Goal: Transaction & Acquisition: Purchase product/service

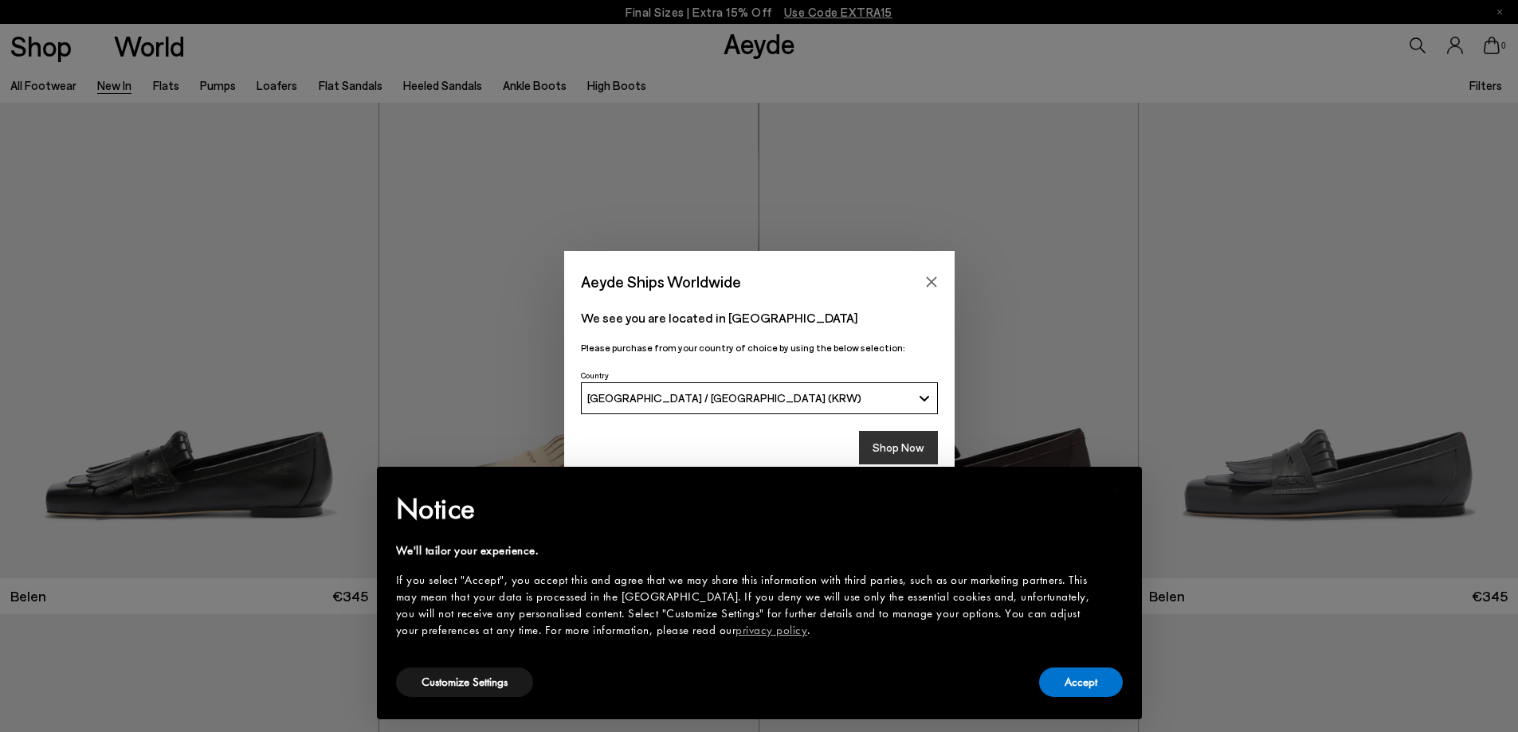
click at [888, 448] on button "Shop Now" at bounding box center [898, 447] width 79 height 33
click at [1088, 692] on button "Accept" at bounding box center [1081, 682] width 84 height 29
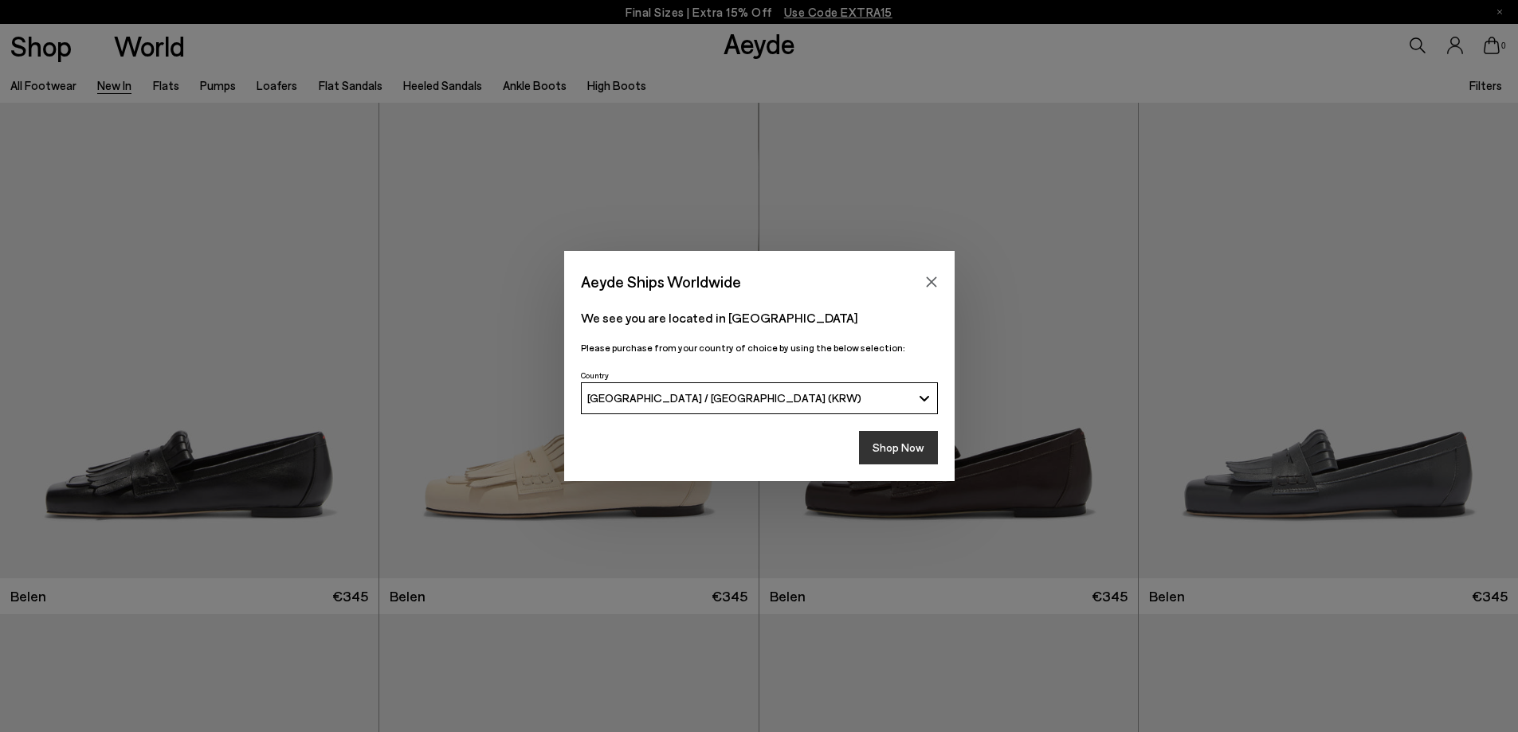
click at [910, 454] on button "Shop Now" at bounding box center [898, 447] width 79 height 33
click at [909, 449] on button "Shop Now" at bounding box center [898, 447] width 79 height 33
click at [900, 455] on button "Shop Now" at bounding box center [898, 447] width 79 height 33
click at [928, 282] on icon "Close" at bounding box center [931, 282] width 13 height 13
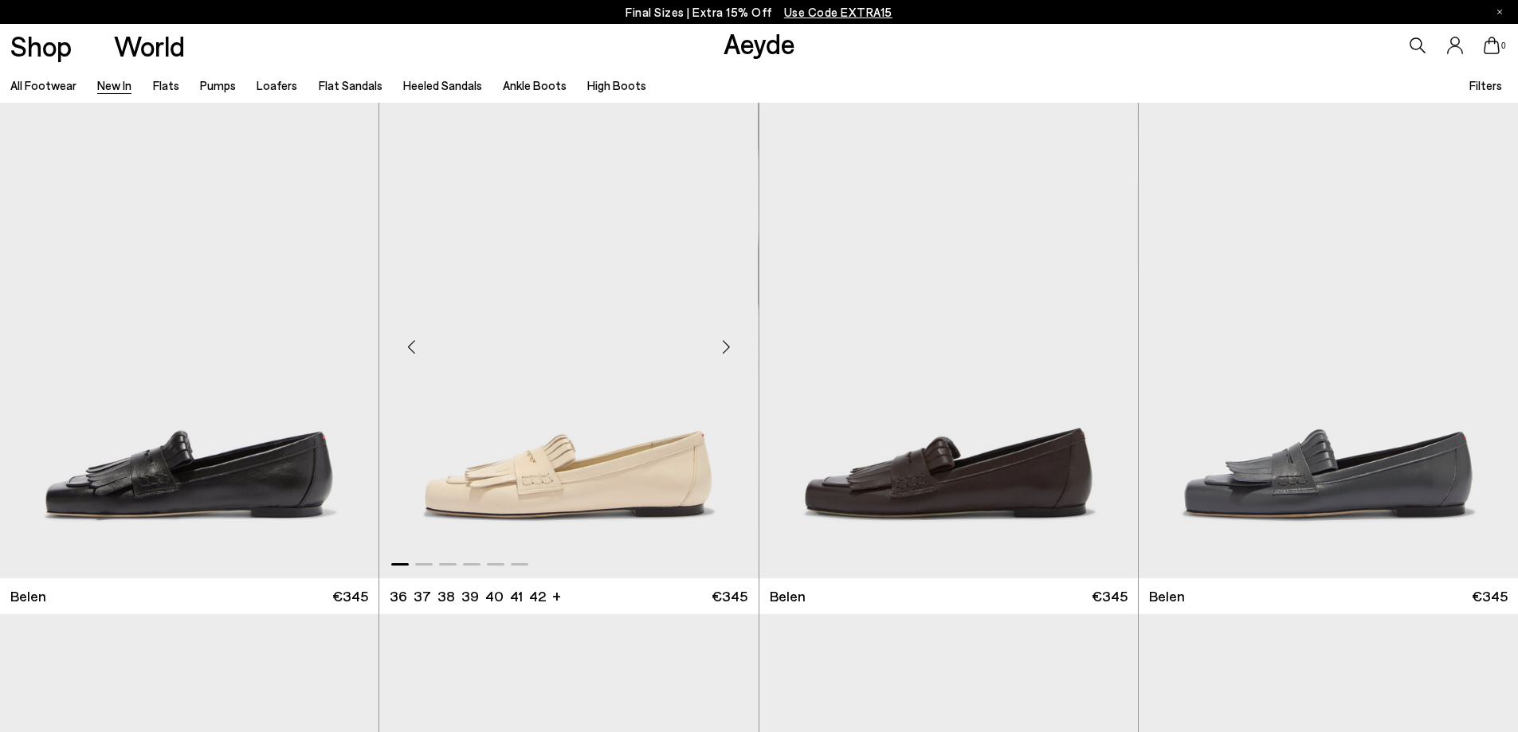
click at [512, 473] on img "1 / 6" at bounding box center [568, 341] width 378 height 476
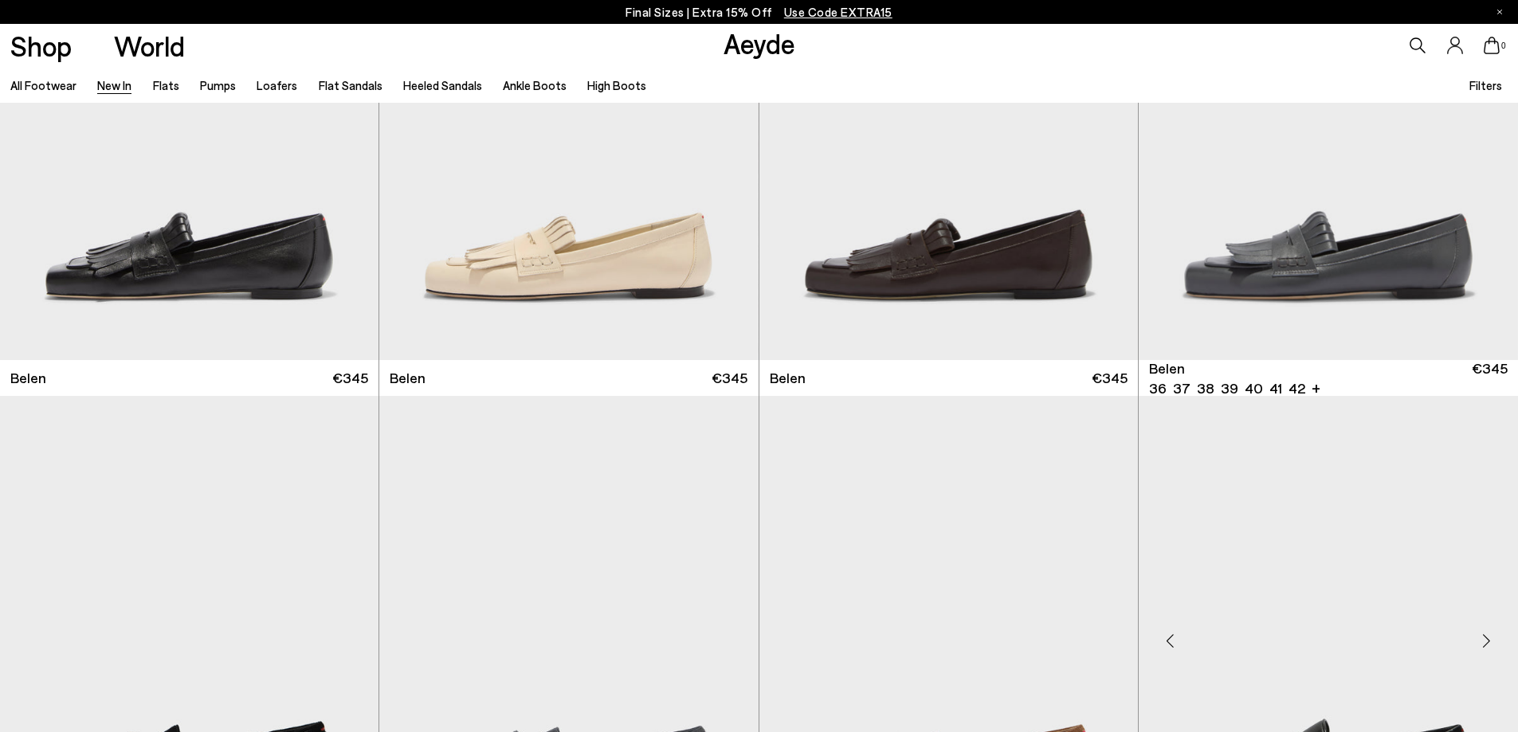
scroll to position [478, 0]
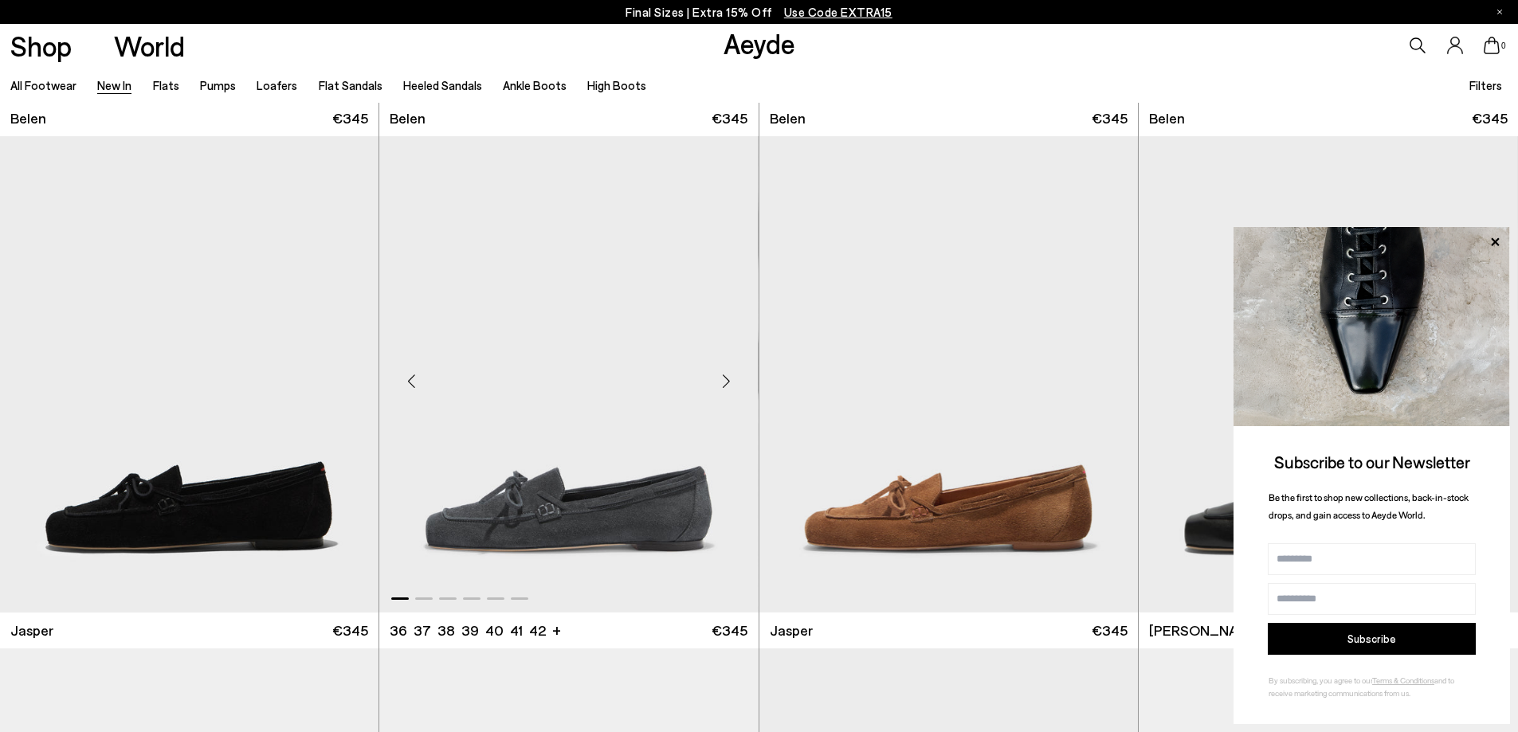
click at [673, 517] on img "1 / 6" at bounding box center [568, 374] width 378 height 476
click at [1485, 245] on icon at bounding box center [1494, 242] width 21 height 21
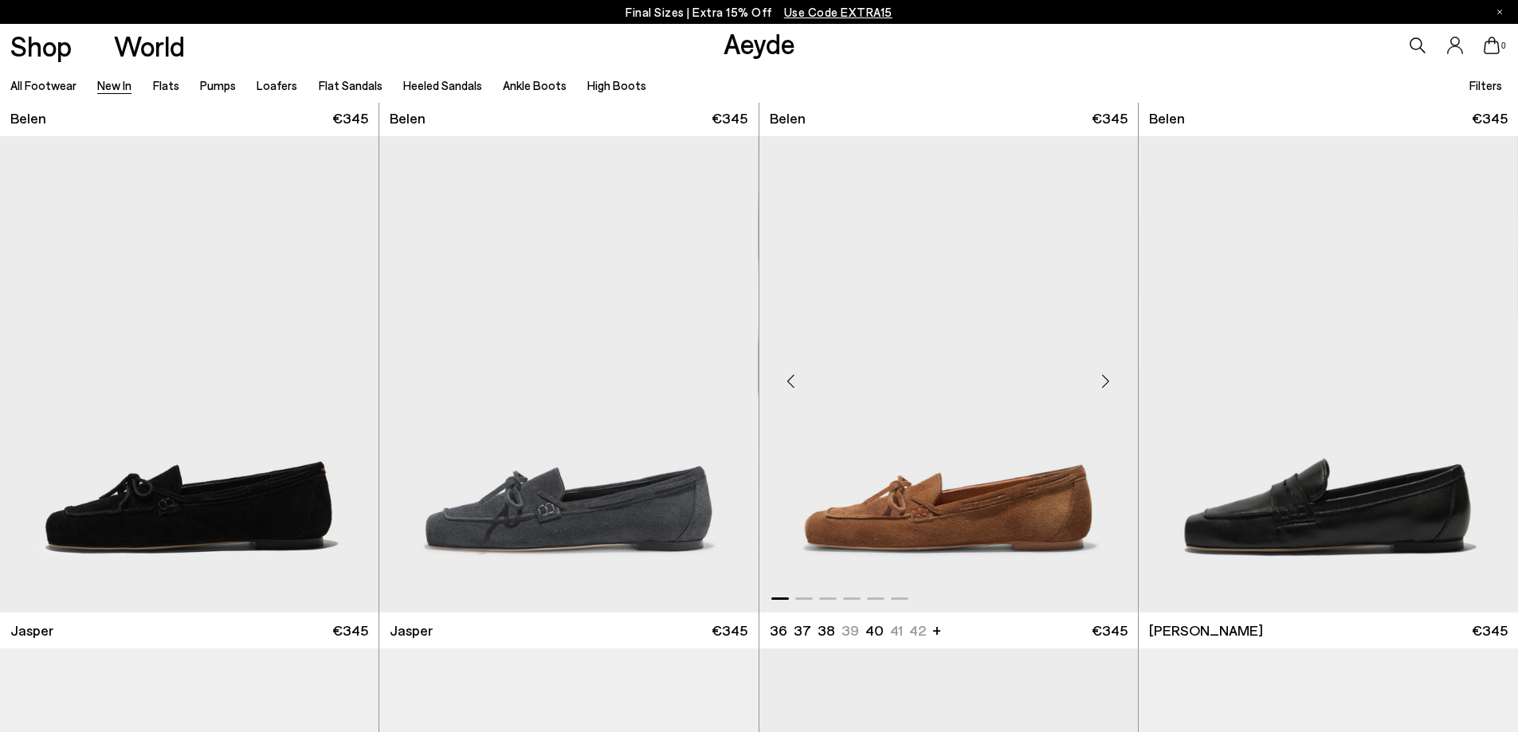
click at [947, 492] on img "1 / 6" at bounding box center [948, 374] width 378 height 476
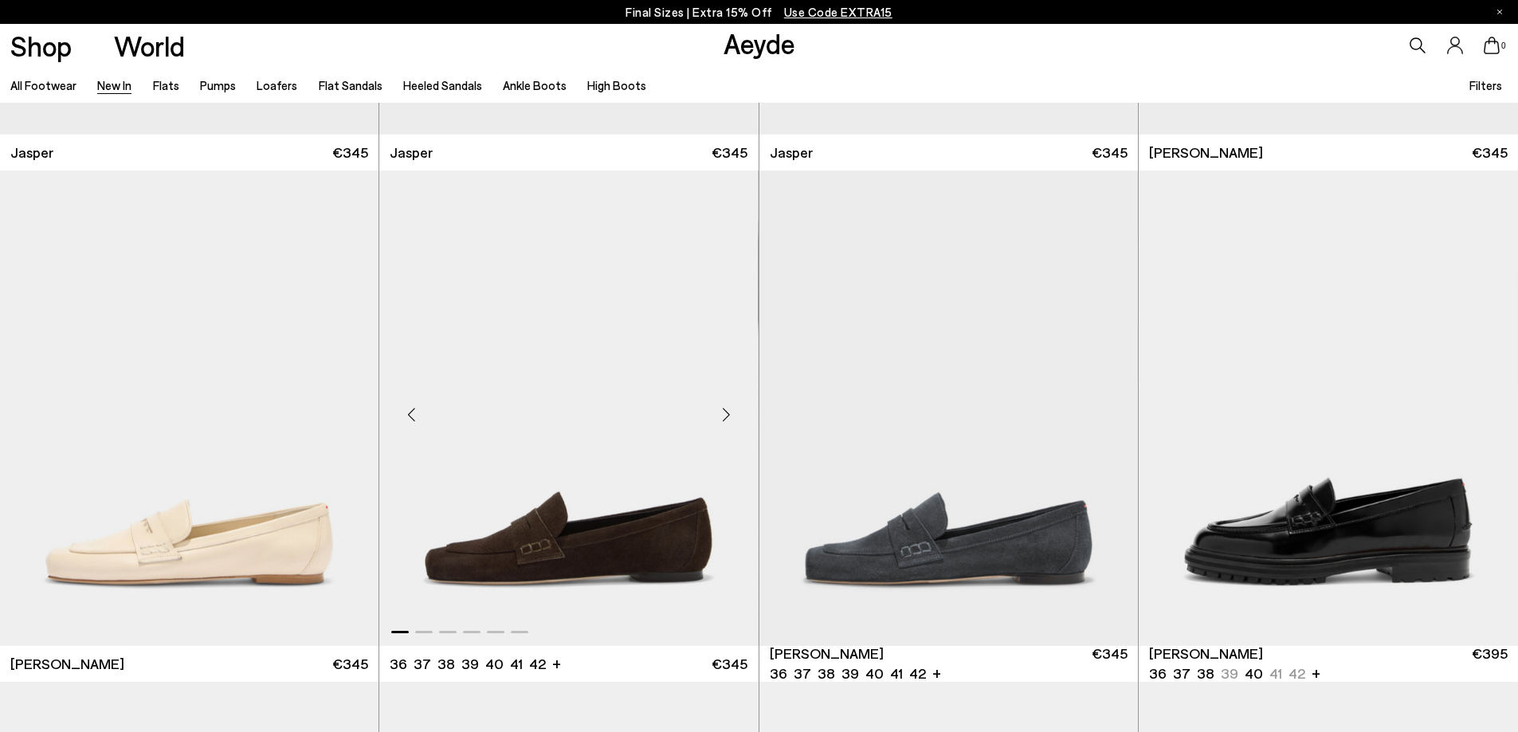
scroll to position [1514, 0]
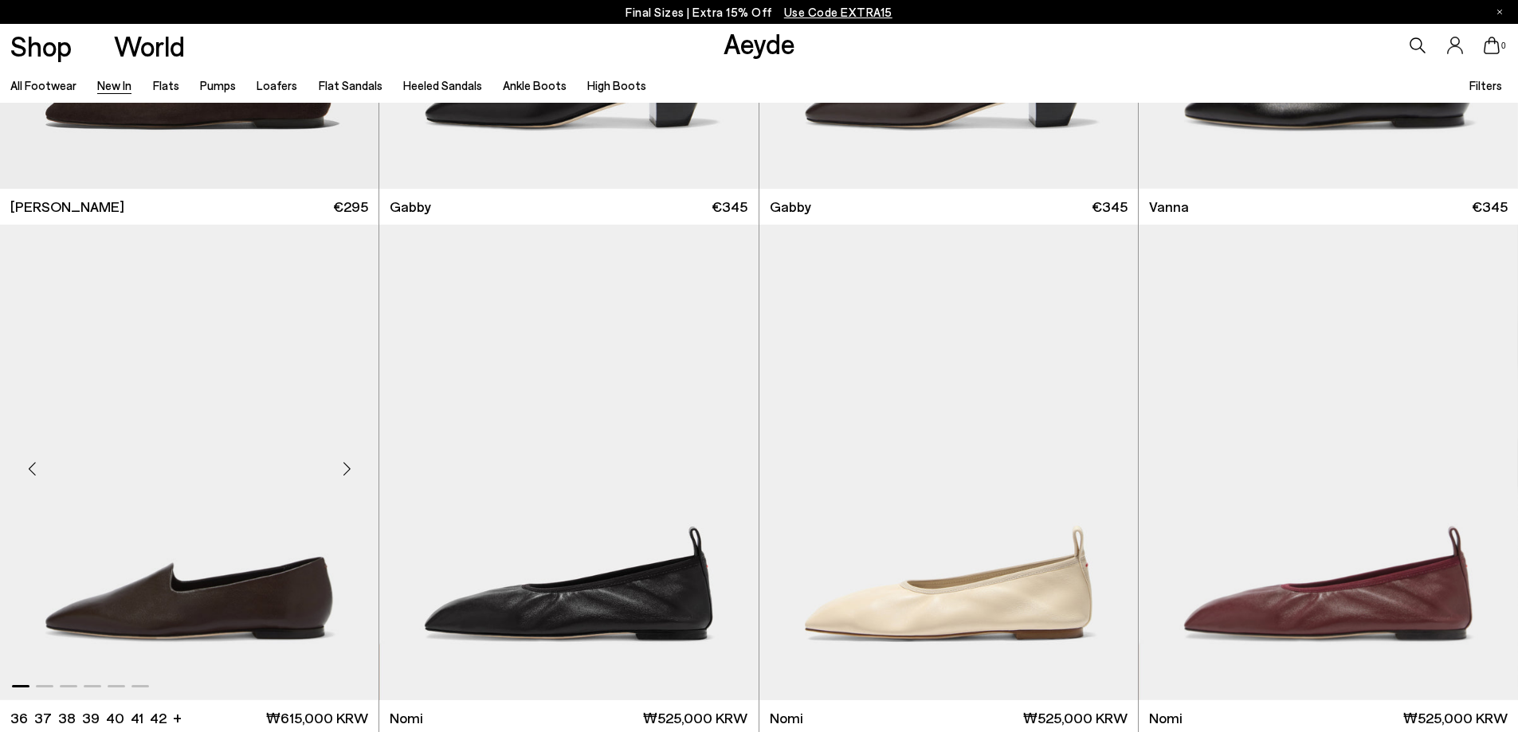
scroll to position [3267, 0]
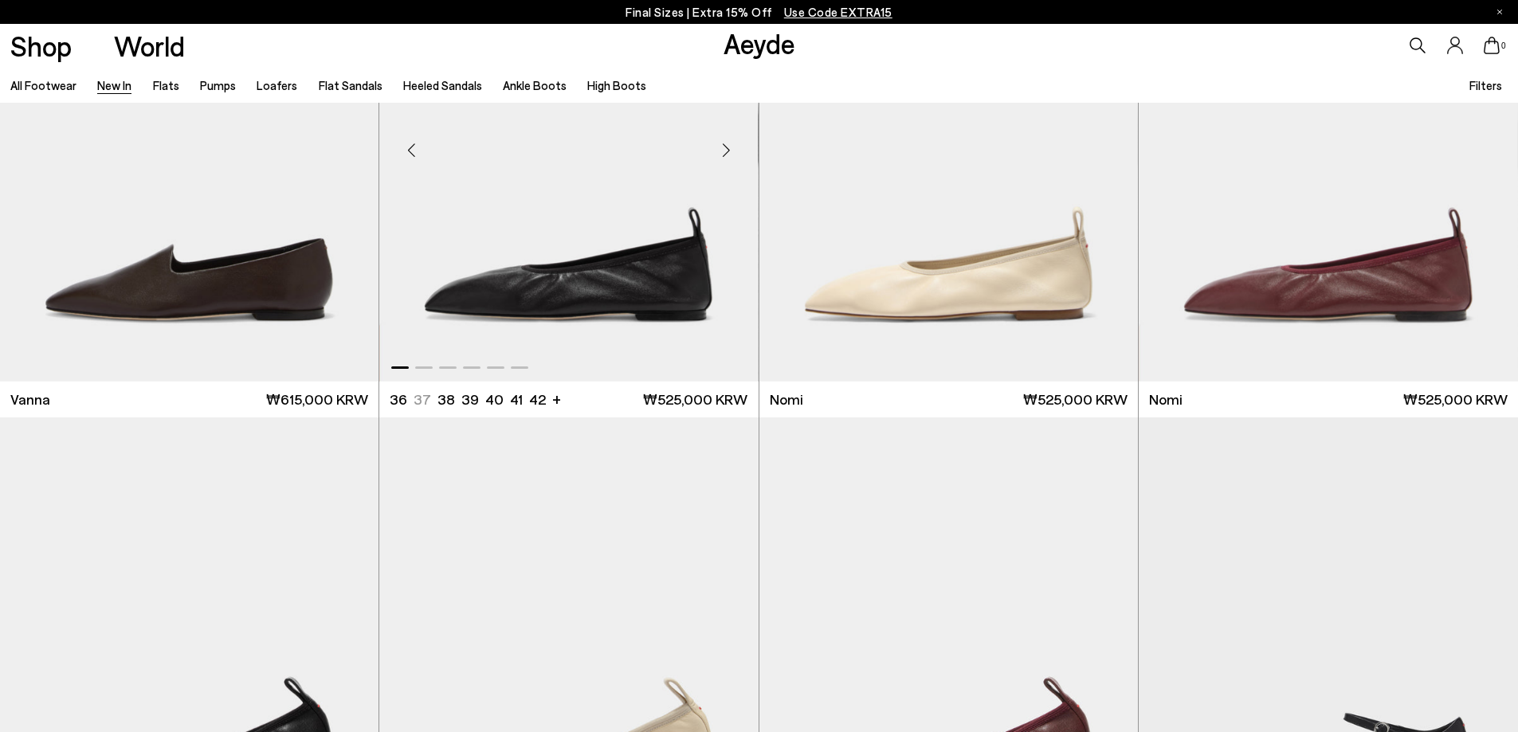
click at [564, 313] on img "1 / 6" at bounding box center [568, 144] width 378 height 476
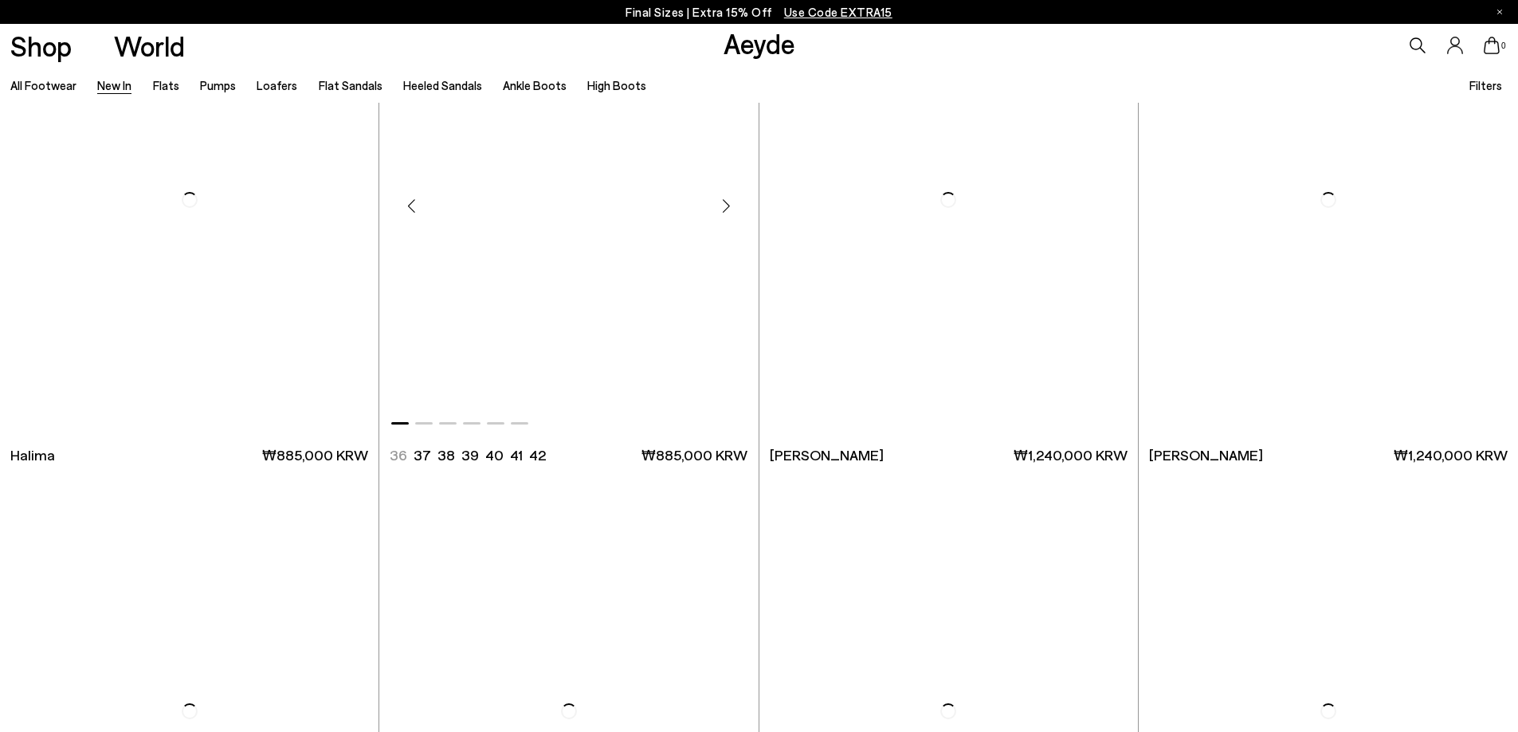
scroll to position [6932, 0]
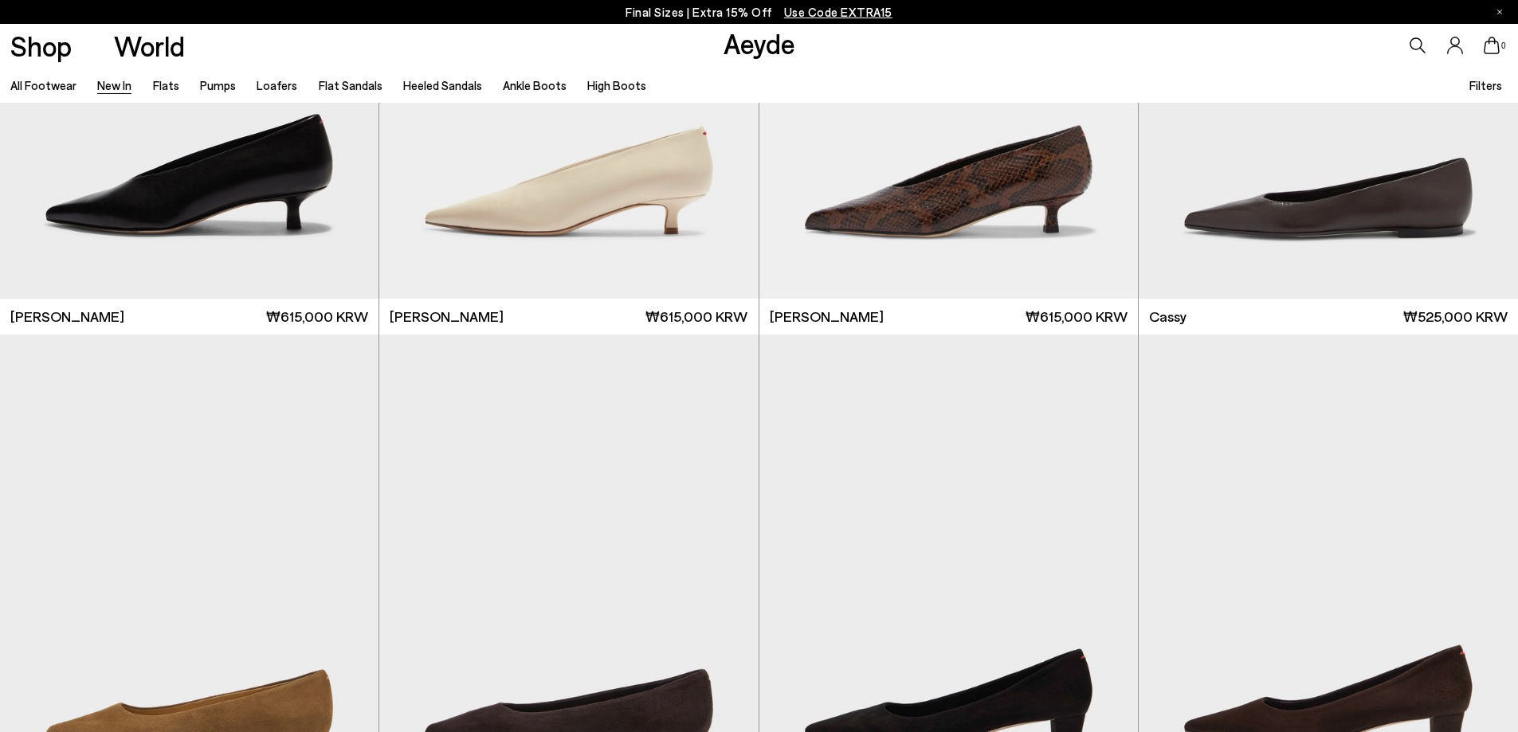
scroll to position [7808, 0]
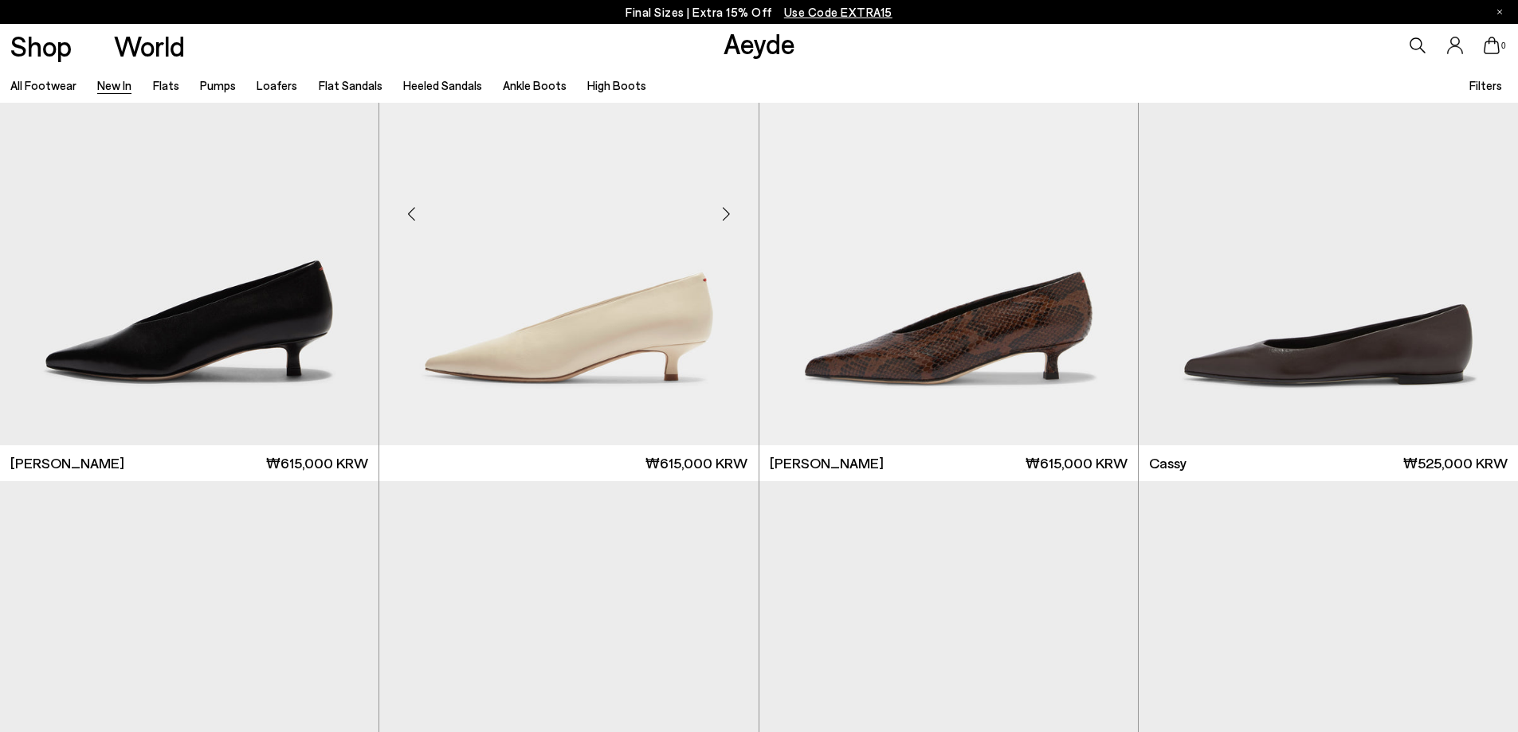
click at [613, 344] on img at bounding box center [568, 208] width 378 height 476
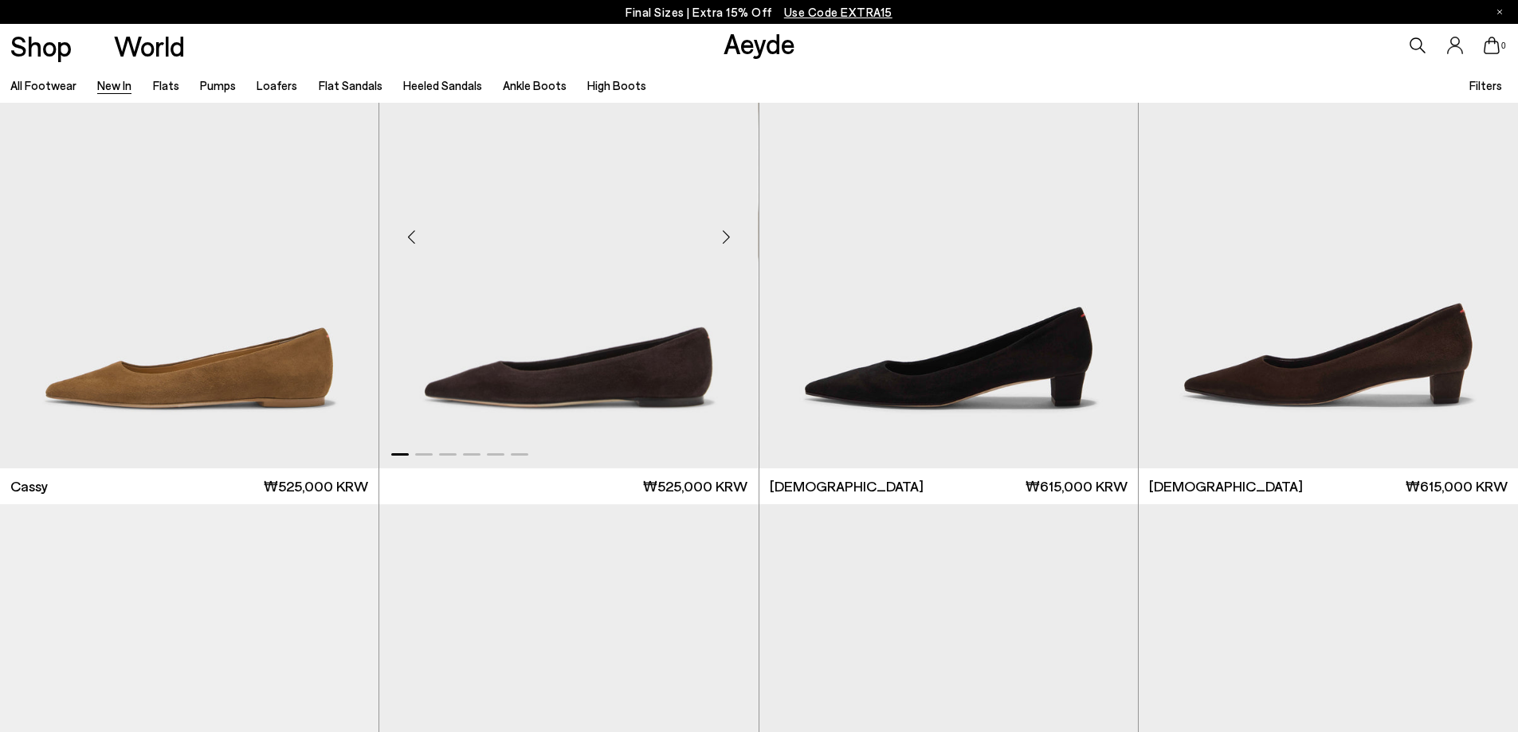
scroll to position [8445, 0]
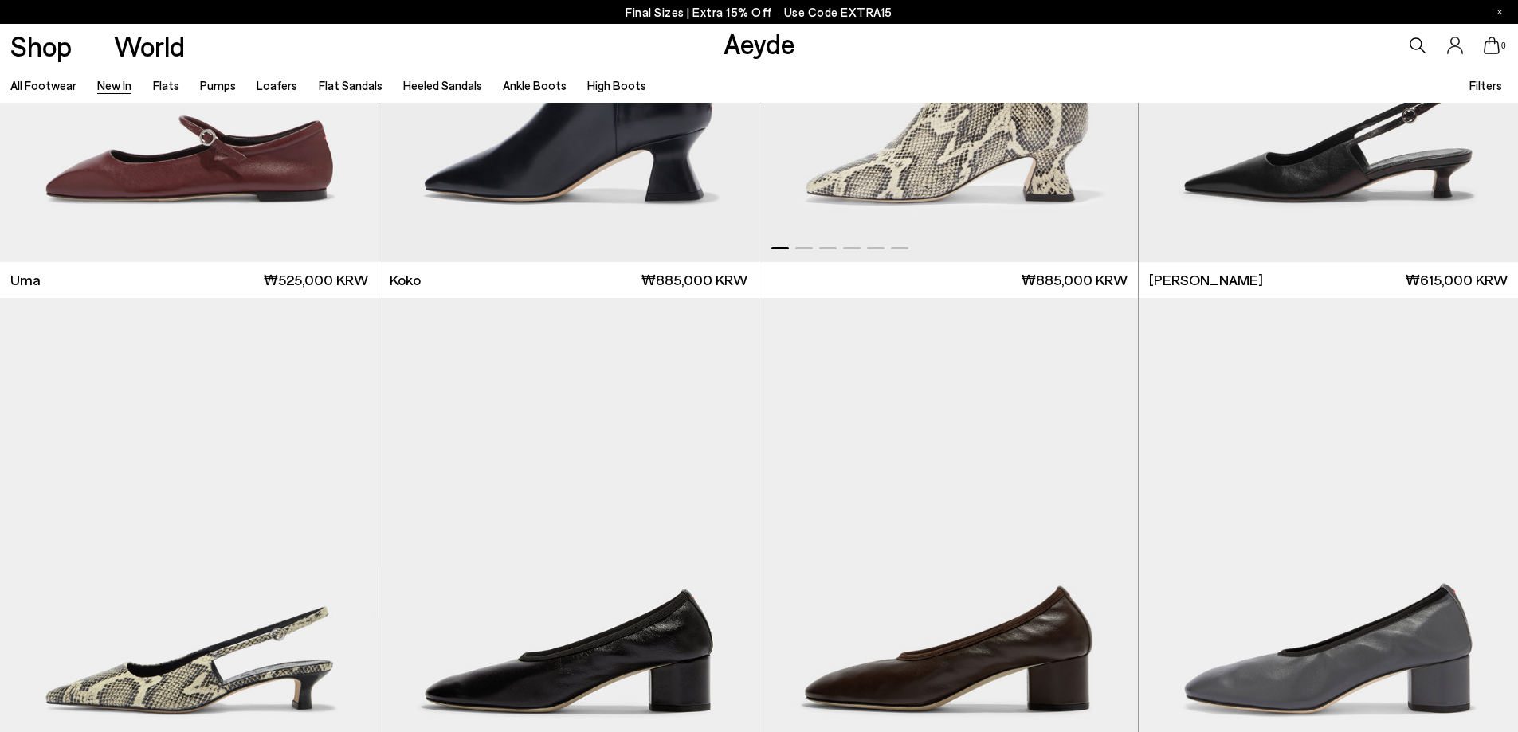
scroll to position [10995, 0]
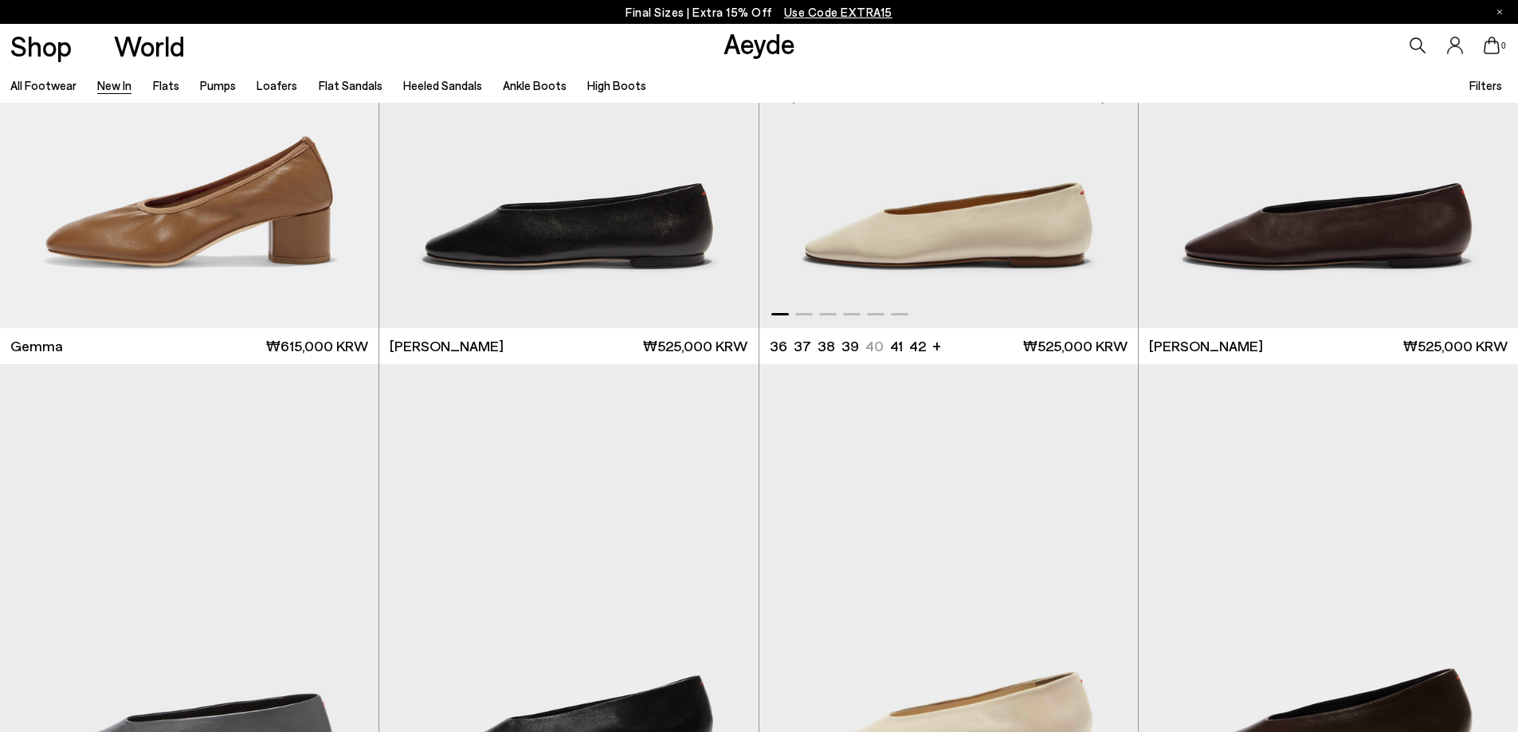
click at [922, 253] on img "1 / 6" at bounding box center [948, 91] width 378 height 476
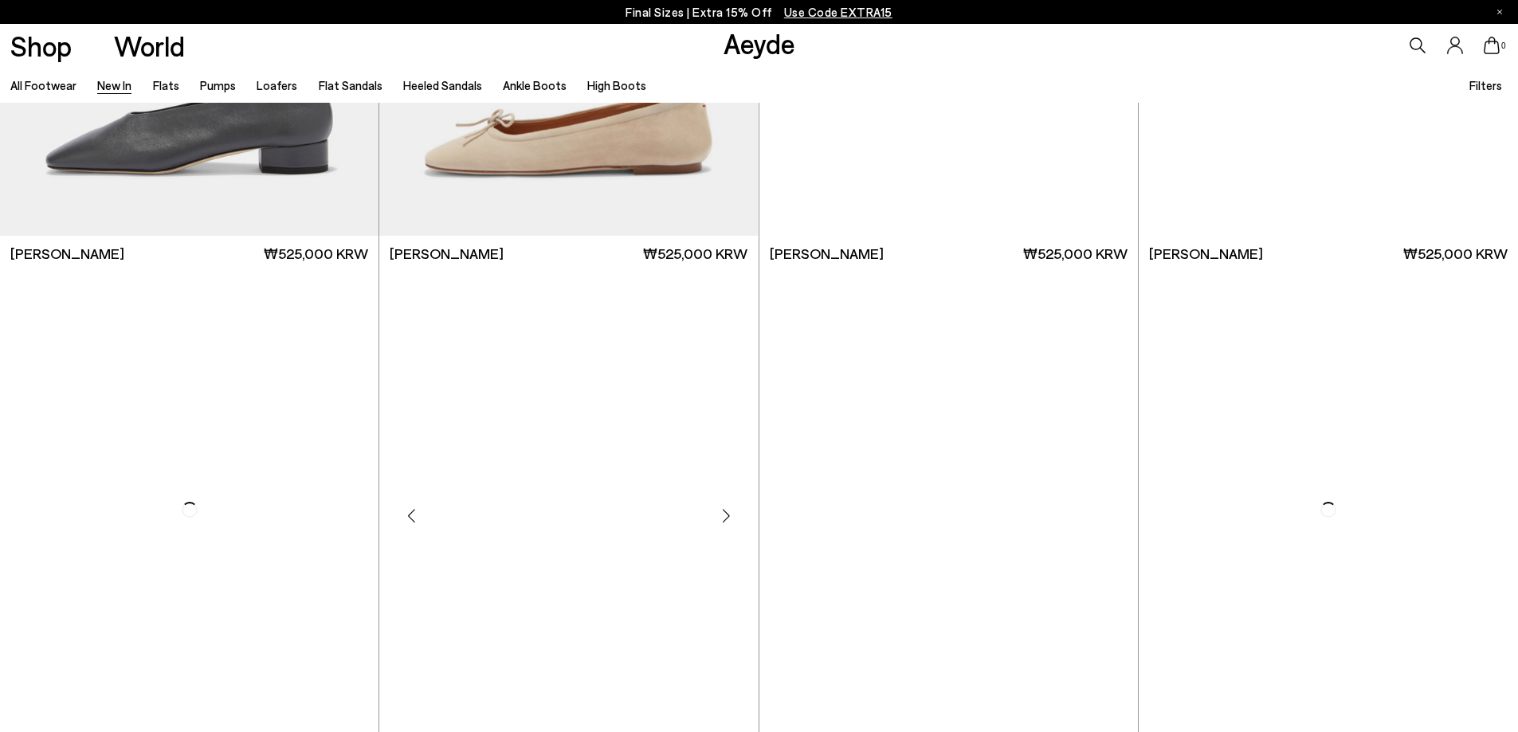
scroll to position [12271, 0]
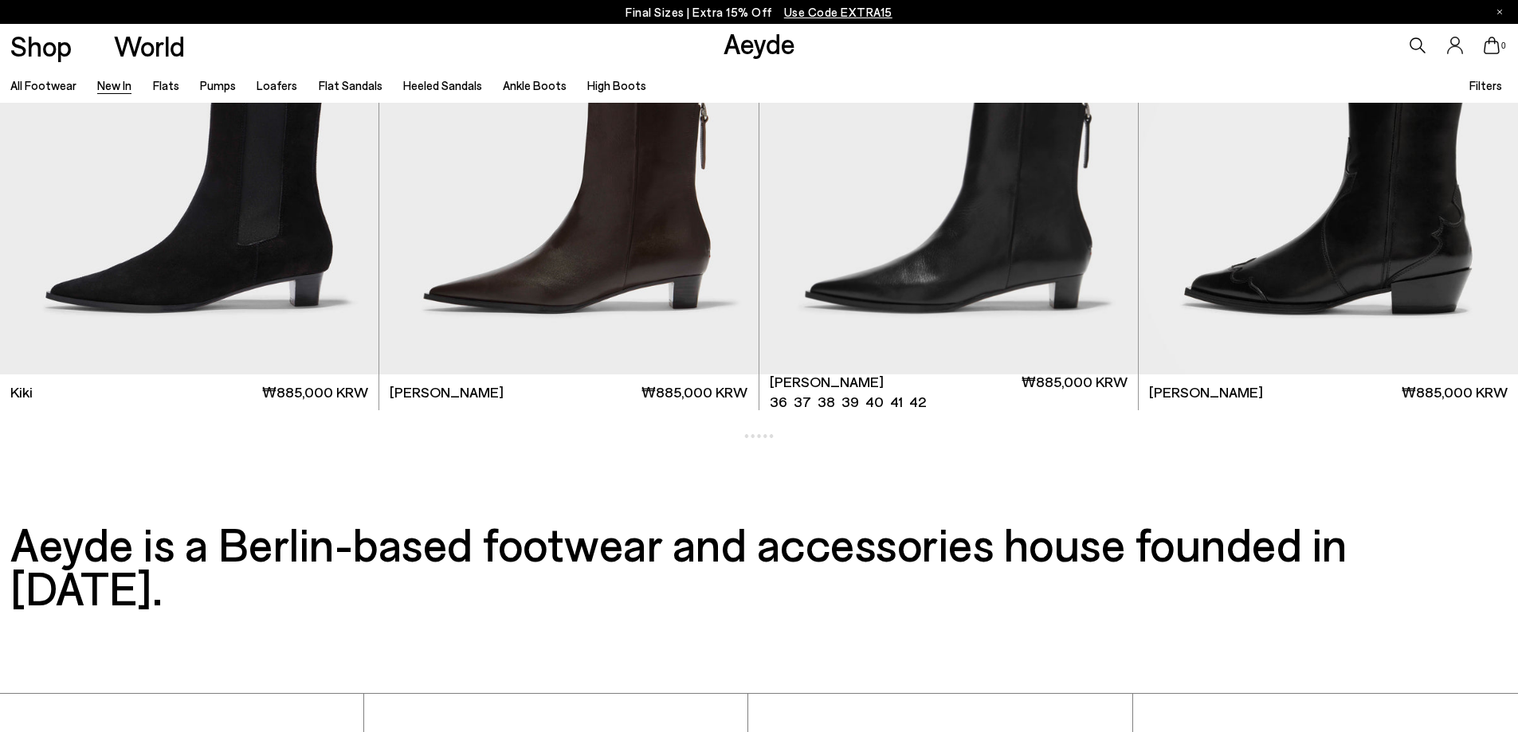
scroll to position [14922, 0]
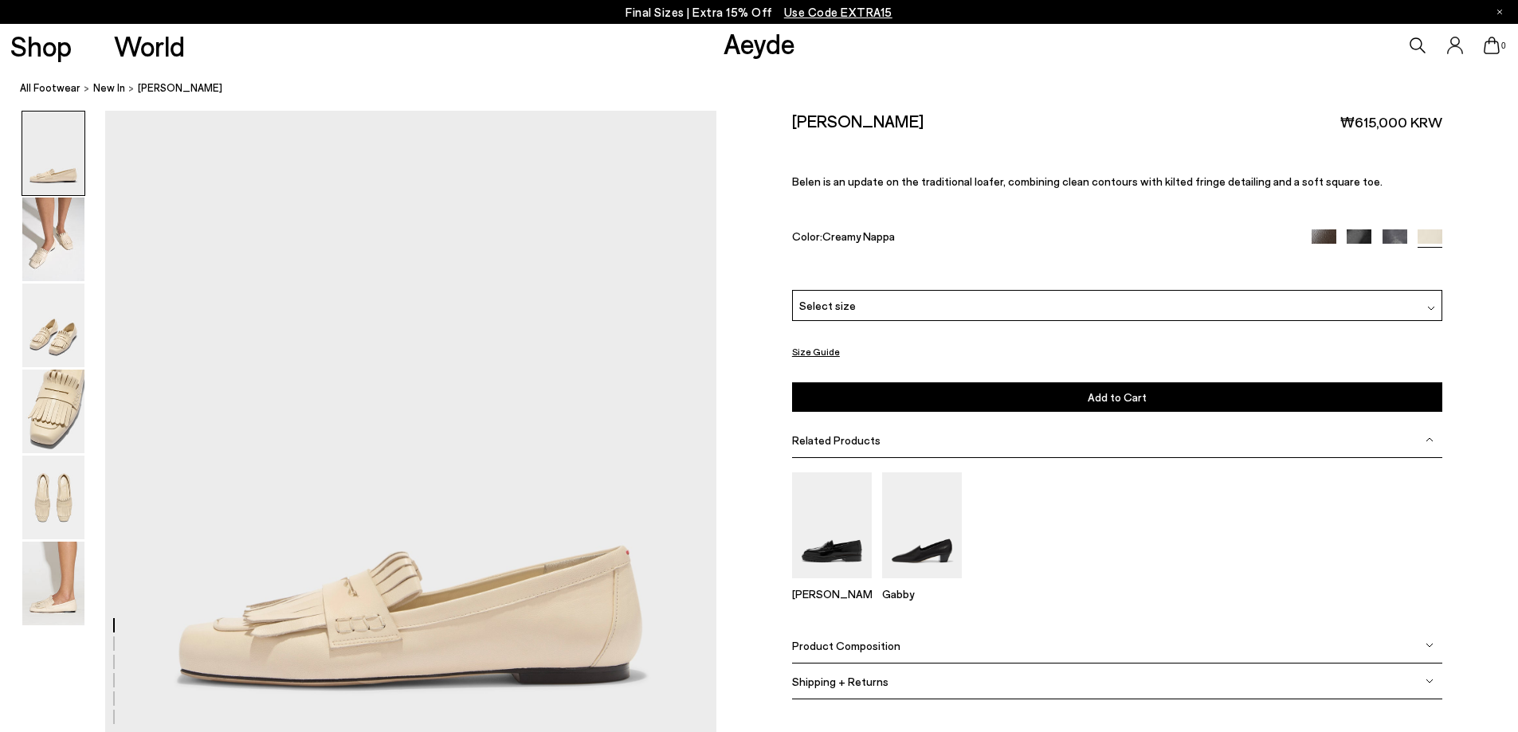
scroll to position [319, 0]
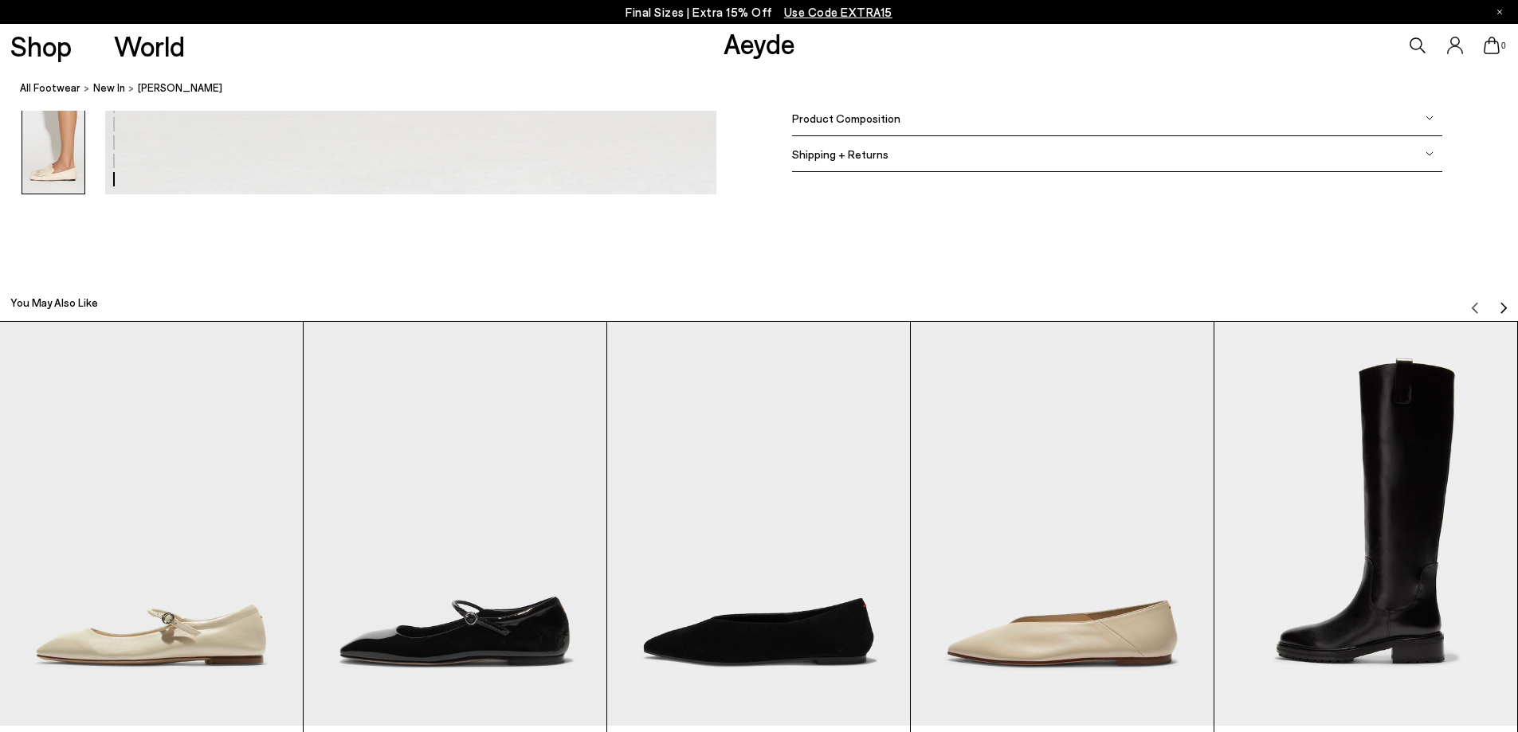
scroll to position [5019, 0]
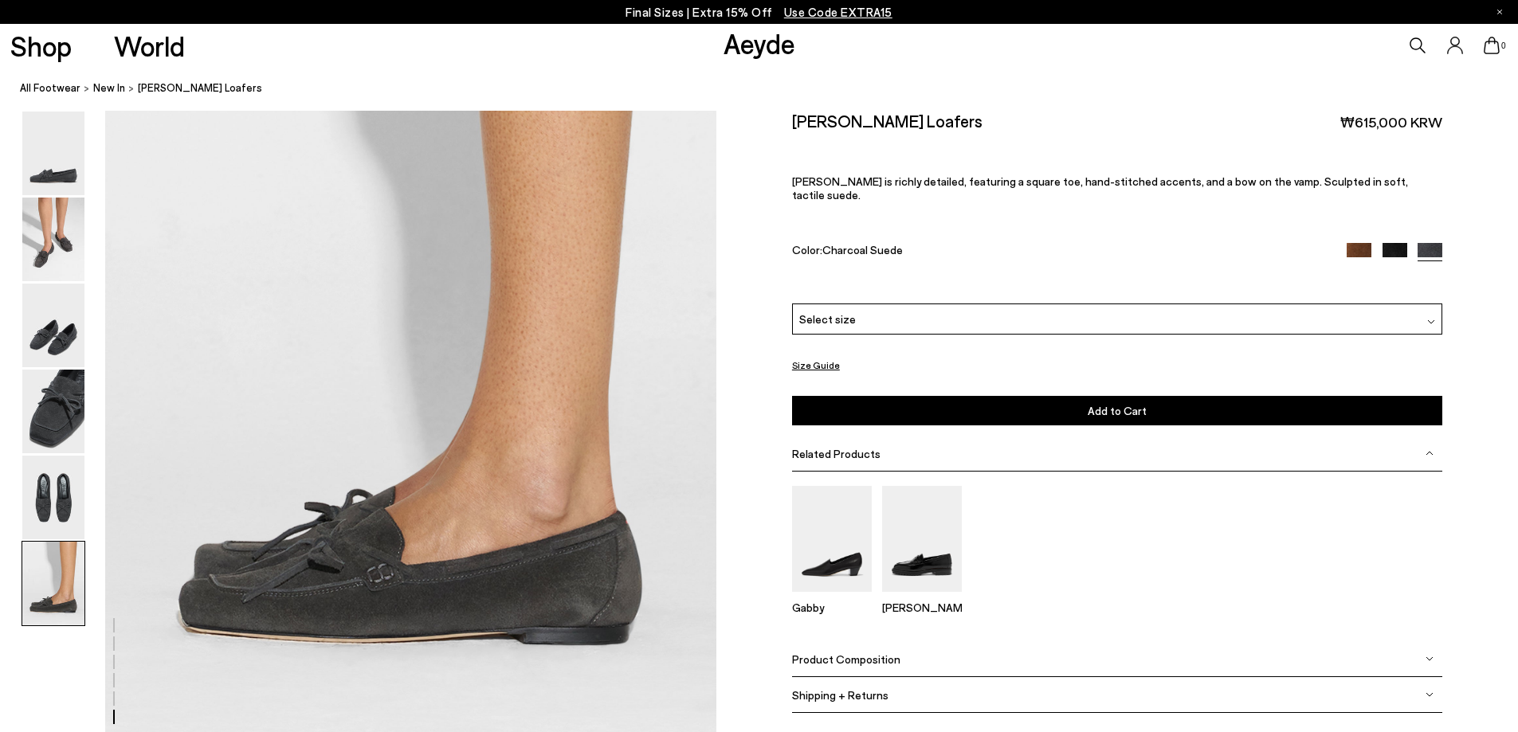
scroll to position [4454, 0]
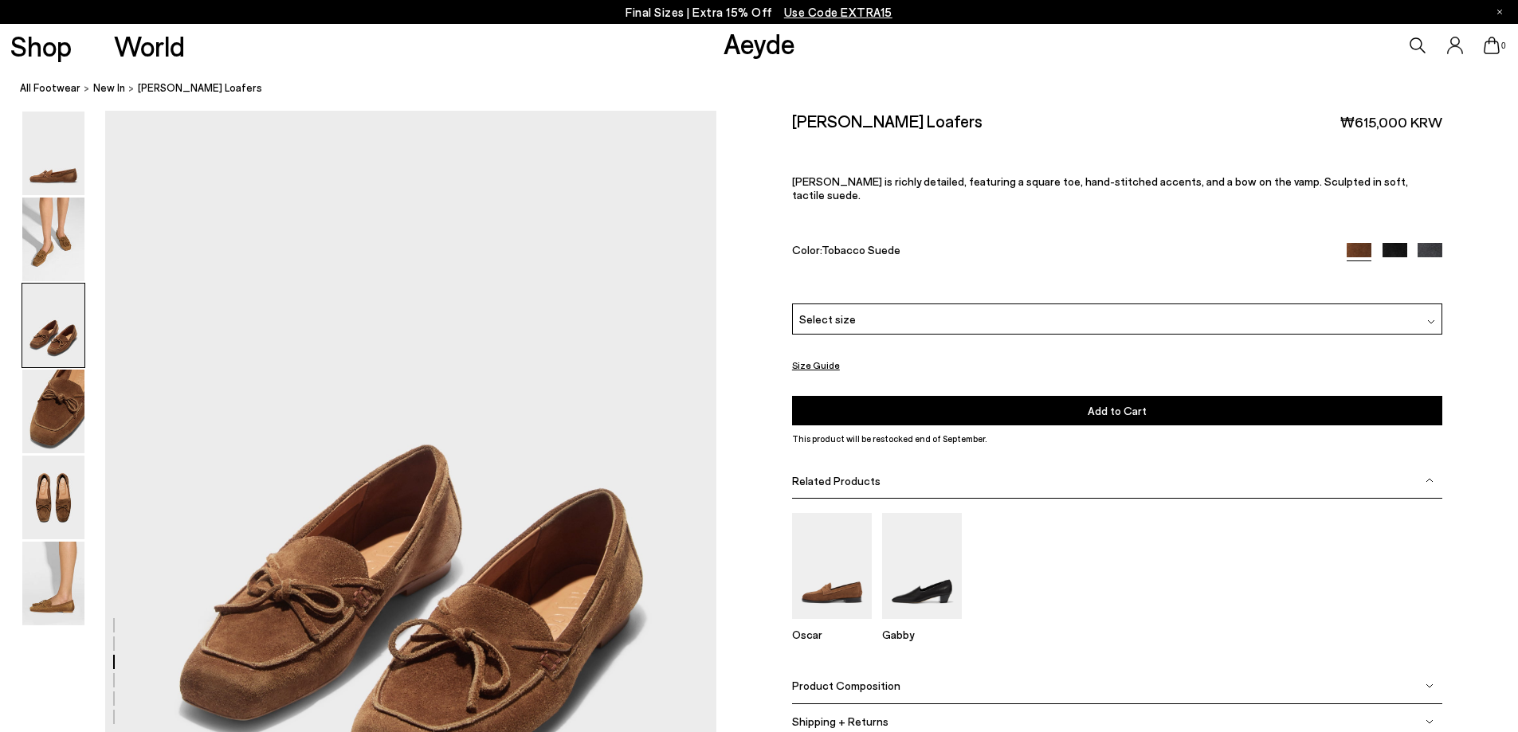
scroll to position [1832, 0]
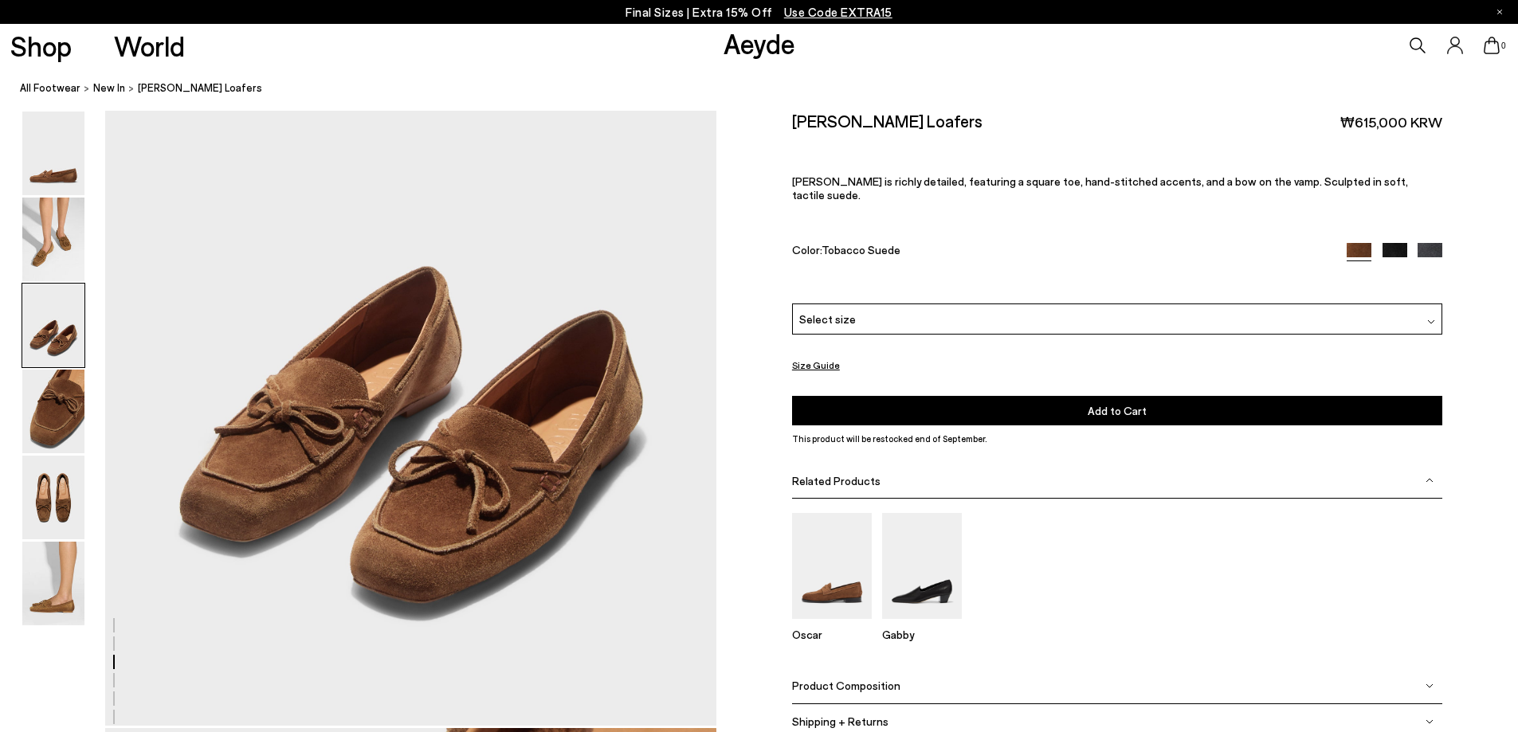
click at [430, 478] on div at bounding box center [358, 727] width 716 height 4898
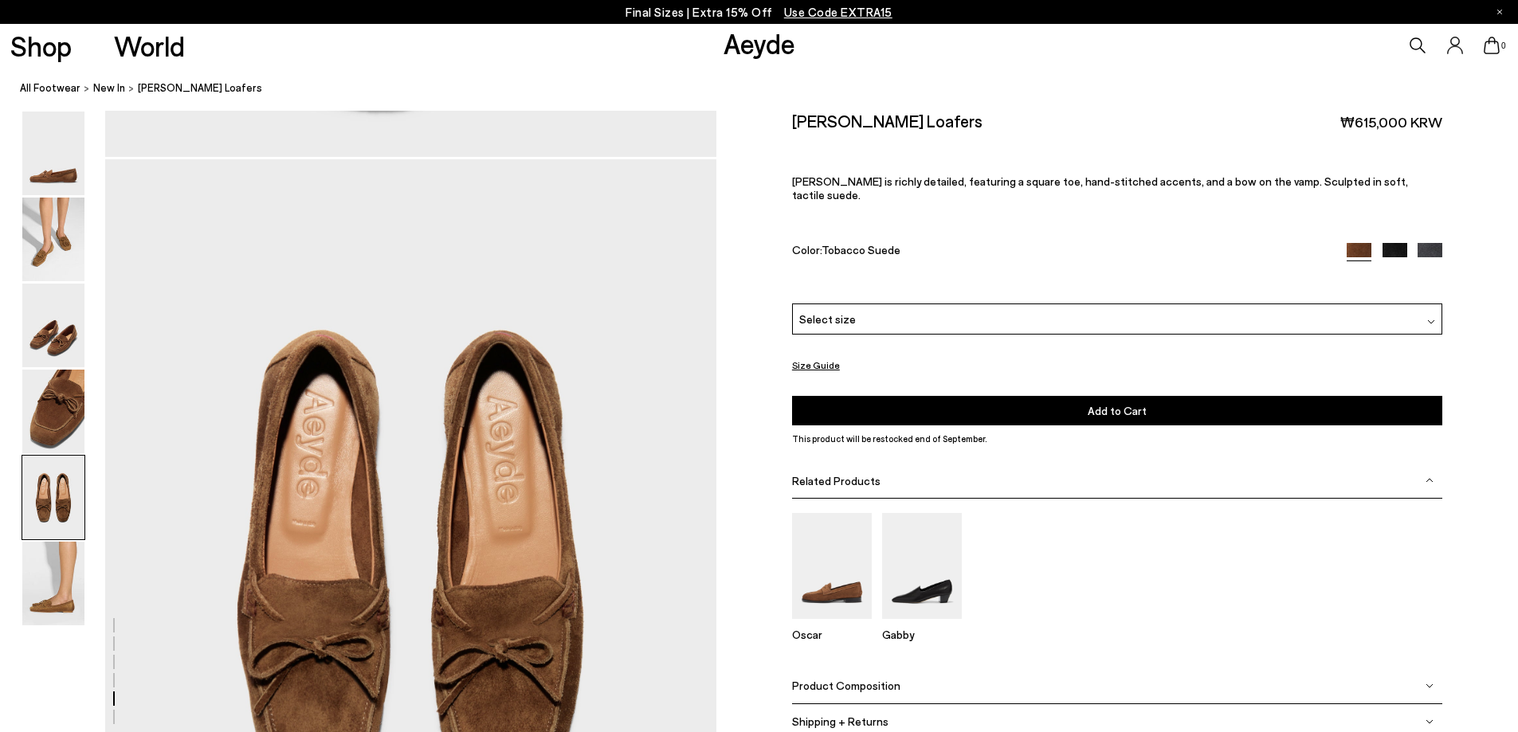
scroll to position [3506, 0]
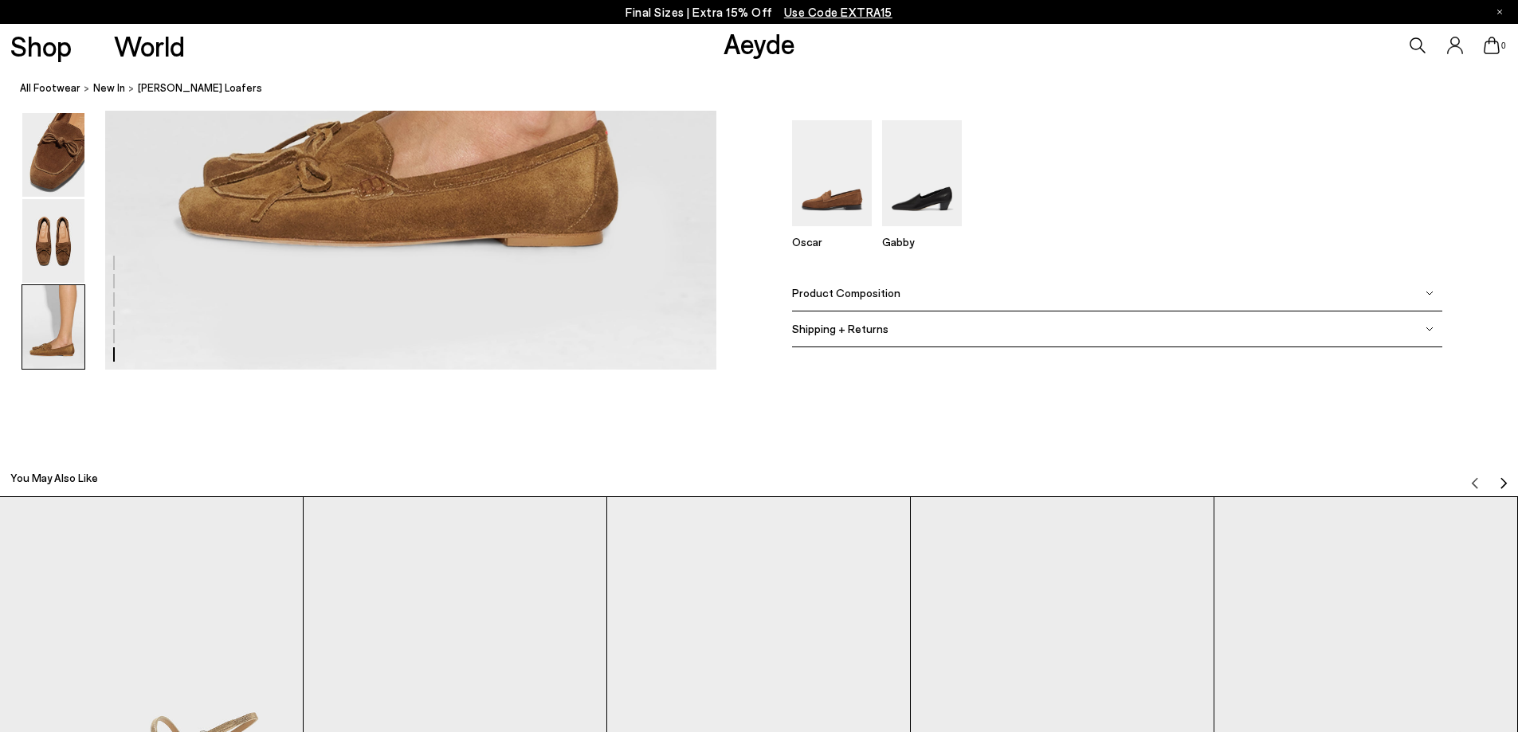
scroll to position [4940, 0]
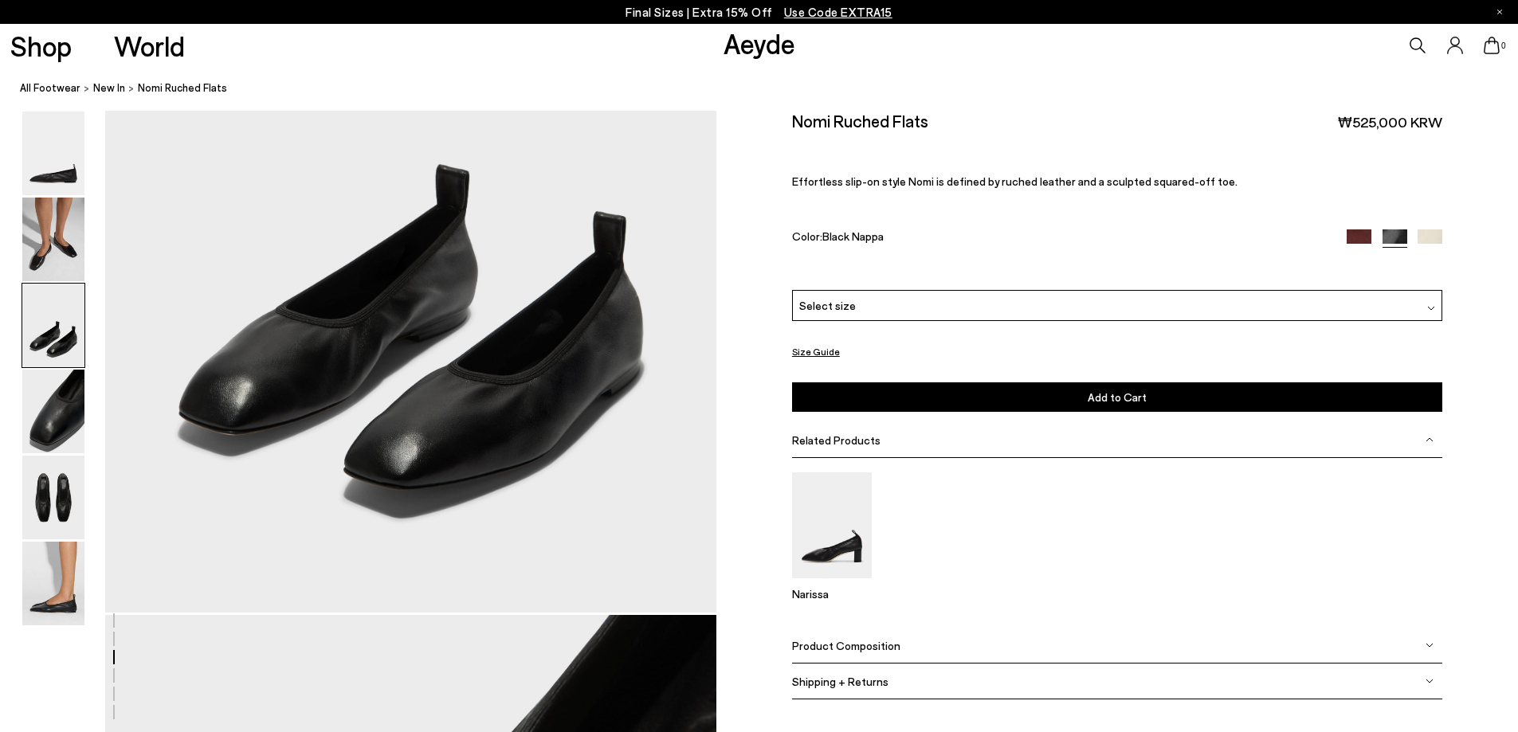
scroll to position [2390, 0]
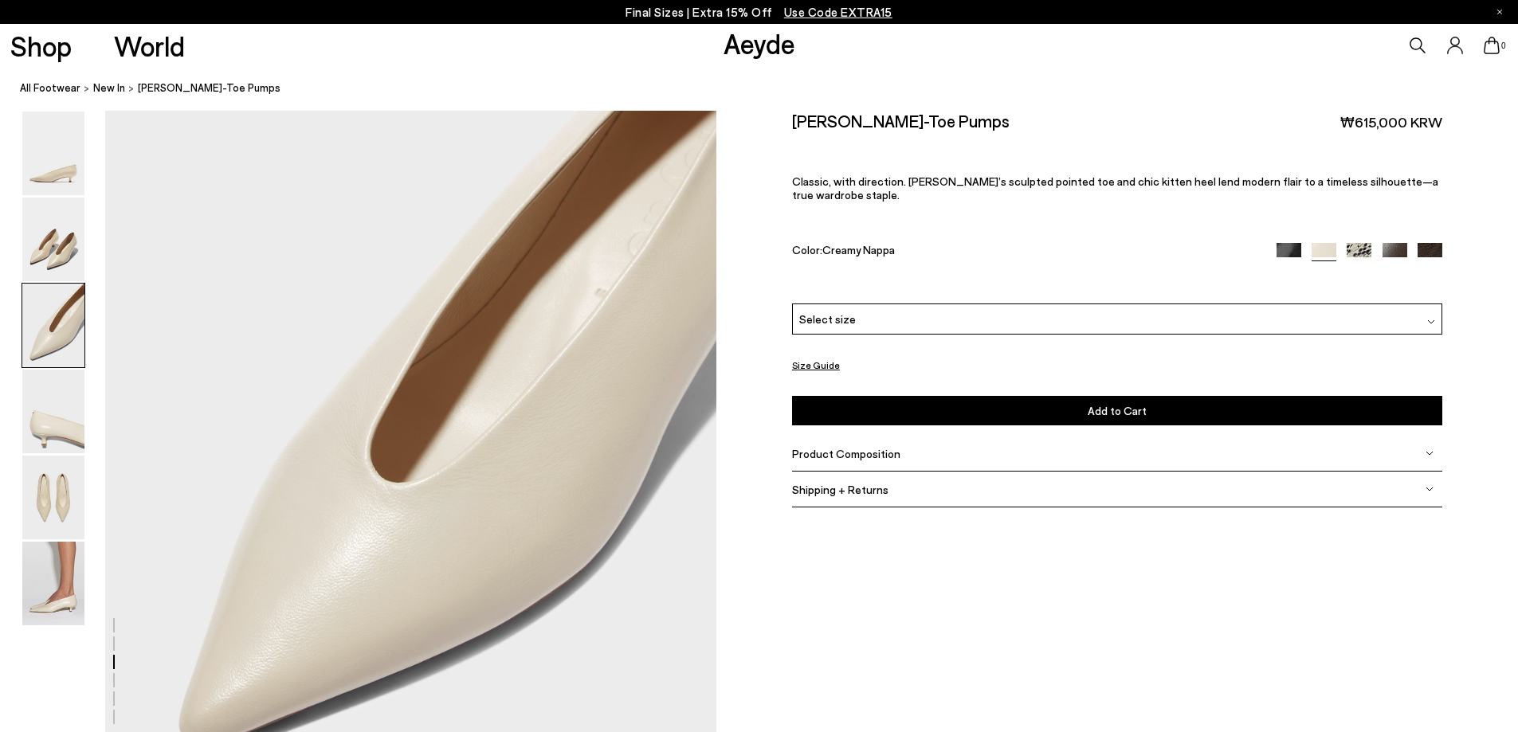
scroll to position [2151, 0]
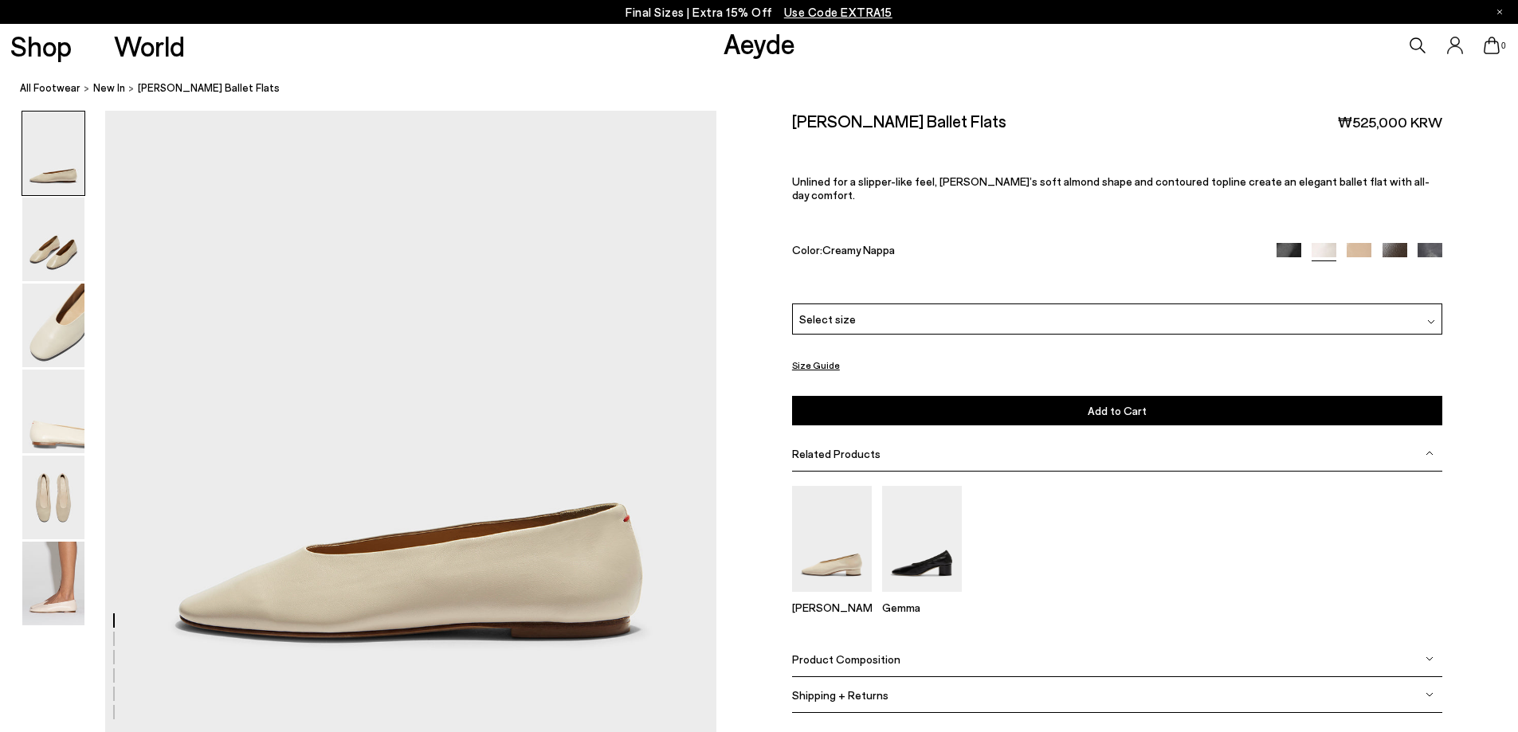
drag, startPoint x: 0, startPoint y: 0, endPoint x: 445, endPoint y: 416, distance: 609.4
